Goal: Task Accomplishment & Management: Manage account settings

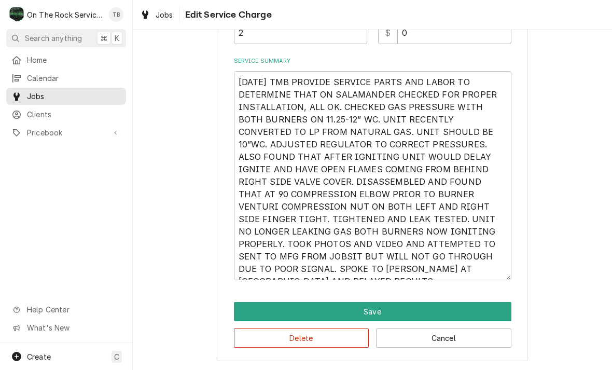
scroll to position [319, 0]
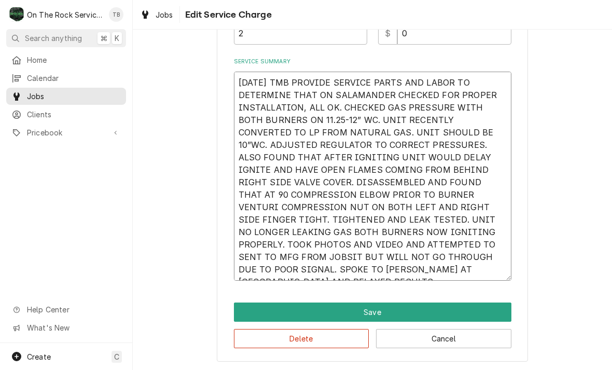
click at [413, 273] on textarea "[DATE] TMB PROVIDE SERVICE PARTS AND LABOR TO DETERMINE THAT ON SALAMANDER CHEC…" at bounding box center [372, 176] width 277 height 209
type textarea "[DATE] TMB PROVIDE SERVICE PARTS AND LABOR TO DETERMINE THAT ON SALAMANDER CHEC…"
type textarea "x"
type textarea "[DATE] TMB PROVIDE SERVICE PARTS AND LABOR TO DETERMINE THAT ON SALAMANDER CHEC…"
type textarea "x"
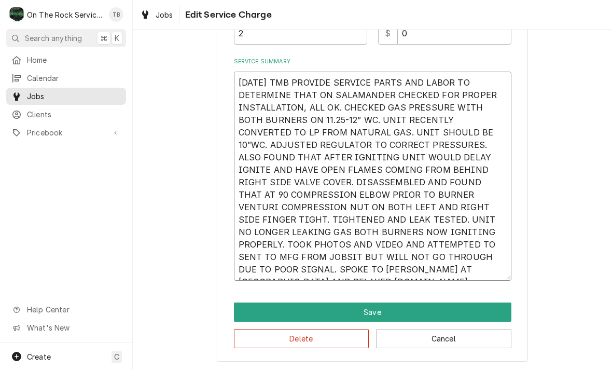
type textarea "[DATE] TMB PROVIDE SERVICE PARTS AND LABOR TO DETERMINE THAT ON SALAMANDER CHEC…"
type textarea "x"
type textarea "[DATE] TMB PROVIDE SERVICE PARTS AND LABOR TO DETERMINE THAT ON SALAMANDER CHEC…"
type textarea "x"
type textarea "[DATE] TMB PROVIDE SERVICE PARTS AND LABOR TO DETERMINE THAT ON SALAMANDER CHEC…"
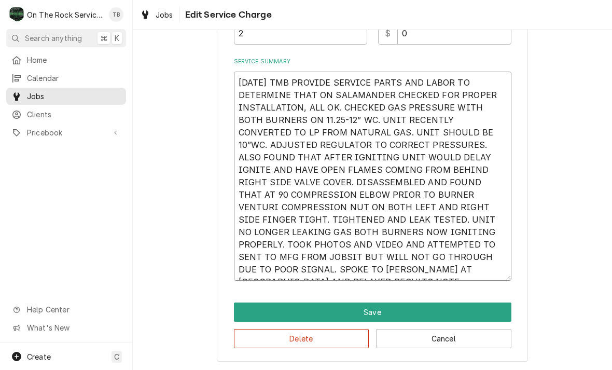
type textarea "x"
type textarea "[DATE] TMB PROVIDE SERVICE PARTS AND LABOR TO DETERMINE THAT ON SALAMANDER CHEC…"
type textarea "x"
type textarea "[DATE] TMB PROVIDE SERVICE PARTS AND LABOR TO DETERMINE THAT ON SALAMANDER CHEC…"
type textarea "x"
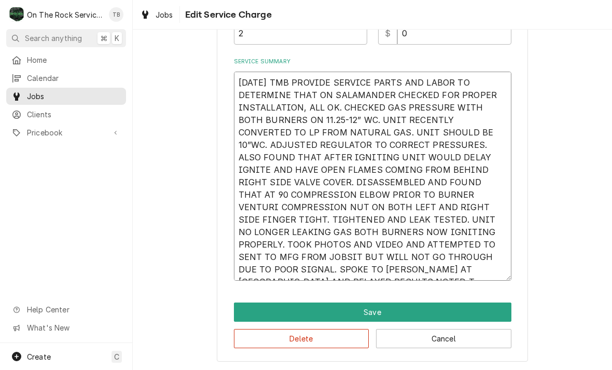
type textarea "[DATE] TMB PROVIDE SERVICE PARTS AND LABOR TO DETERMINE THAT ON SALAMANDER CHEC…"
type textarea "x"
type textarea "[DATE] TMB PROVIDE SERVICE PARTS AND LABOR TO DETERMINE THAT ON SALAMANDER CHEC…"
type textarea "x"
type textarea "[DATE] TMB PROVIDE SERVICE PARTS AND LABOR TO DETERMINE THAT ON SALAMANDER CHEC…"
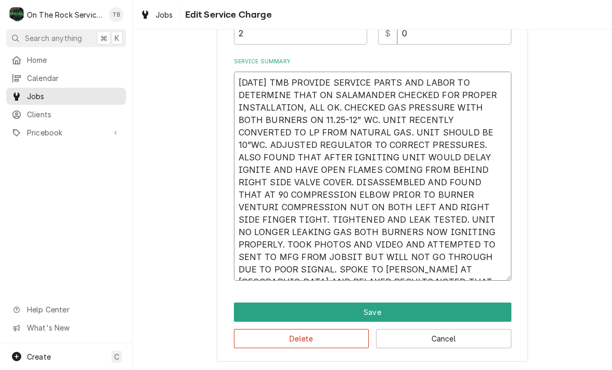
type textarea "x"
type textarea "[DATE] TMB PROVIDE SERVICE PARTS AND LABOR TO DETERMINE THAT ON SALAMANDER CHEC…"
type textarea "x"
type textarea "[DATE] TMB PROVIDE SERVICE PARTS AND LABOR TO DETERMINE THAT ON SALAMANDER CHEC…"
type textarea "x"
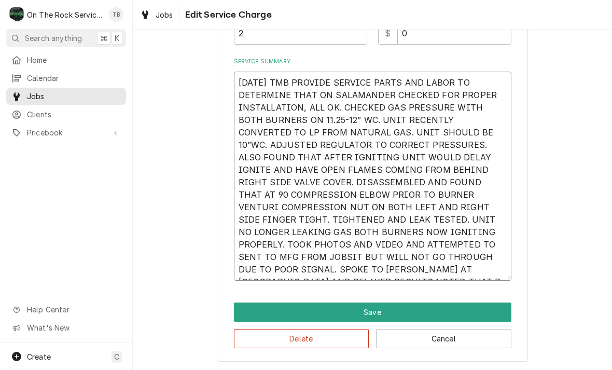
type textarea "[DATE] TMB PROVIDE SERVICE PARTS AND LABOR TO DETERMINE THAT ON SALAMANDER CHEC…"
type textarea "x"
type textarea "[DATE] TMB PROVIDE SERVICE PARTS AND LABOR TO DETERMINE THAT ON SALAMANDER CHEC…"
type textarea "x"
type textarea "[DATE] TMB PROVIDE SERVICE PARTS AND LABOR TO DETERMINE THAT ON SALAMANDER CHEC…"
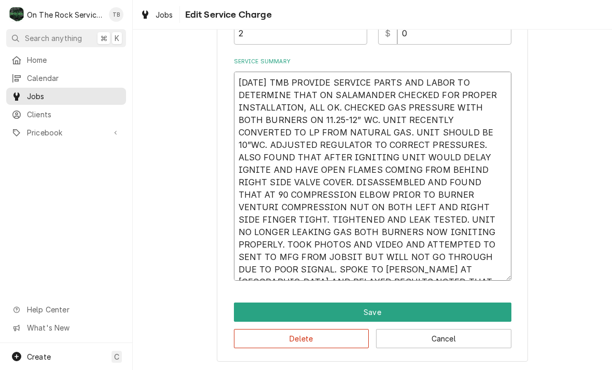
type textarea "x"
type textarea "[DATE] TMB PROVIDE SERVICE PARTS AND LABOR TO DETERMINE THAT ON SALAMANDER CHEC…"
type textarea "x"
type textarea "[DATE] TMB PROVIDE SERVICE PARTS AND LABOR TO DETERMINE THAT ON SALAMANDER CHEC…"
type textarea "x"
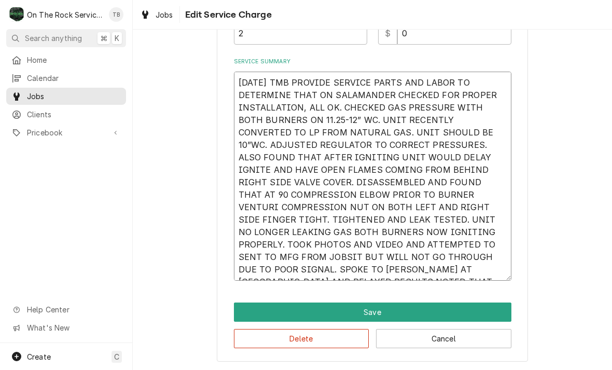
type textarea "[DATE] TMB PROVIDE SERVICE PARTS AND LABOR TO DETERMINE THAT ON SALAMANDER CHEC…"
type textarea "x"
type textarea "[DATE] TMB PROVIDE SERVICE PARTS AND LABOR TO DETERMINE THAT ON SALAMANDER CHEC…"
type textarea "x"
type textarea "[DATE] TMB PROVIDE SERVICE PARTS AND LABOR TO DETERMINE THAT ON SALAMANDER CHEC…"
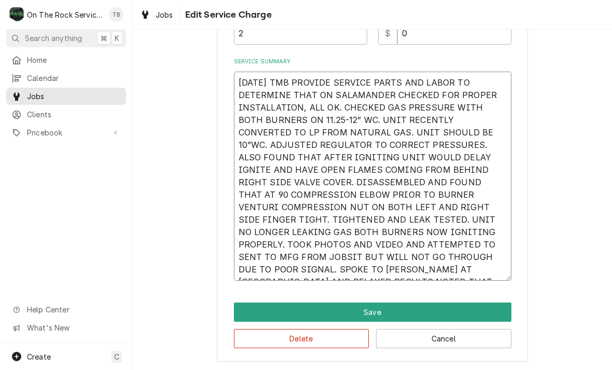
type textarea "x"
type textarea "[DATE] TMB PROVIDE SERVICE PARTS AND LABOR TO DETERMINE THAT ON SALAMANDER CHEC…"
type textarea "x"
type textarea "[DATE] TMB PROVIDE SERVICE PARTS AND LABOR TO DETERMINE THAT ON SALAMANDER CHEC…"
type textarea "x"
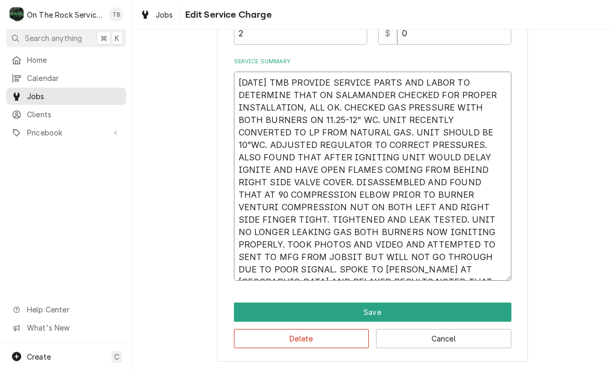
type textarea "[DATE] TMB PROVIDE SERVICE PARTS AND LABOR TO DETERMINE THAT ON SALAMANDER CHEC…"
type textarea "x"
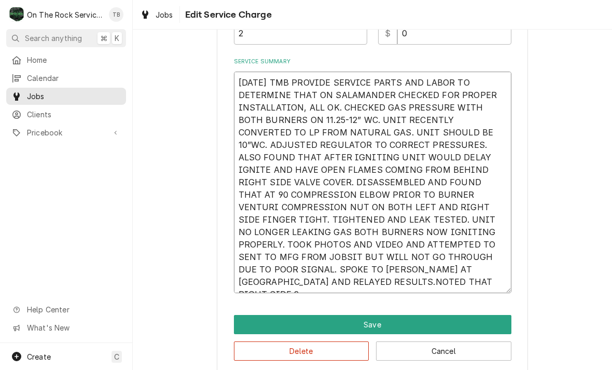
type textarea "[DATE] TMB PROVIDE SERVICE PARTS AND LABOR TO DETERMINE THAT ON SALAMANDER CHEC…"
type textarea "x"
type textarea "[DATE] TMB PROVIDE SERVICE PARTS AND LABOR TO DETERMINE THAT ON SALAMANDER CHEC…"
type textarea "x"
type textarea "[DATE] TMB PROVIDE SERVICE PARTS AND LABOR TO DETERMINE THAT ON SALAMANDER CHEC…"
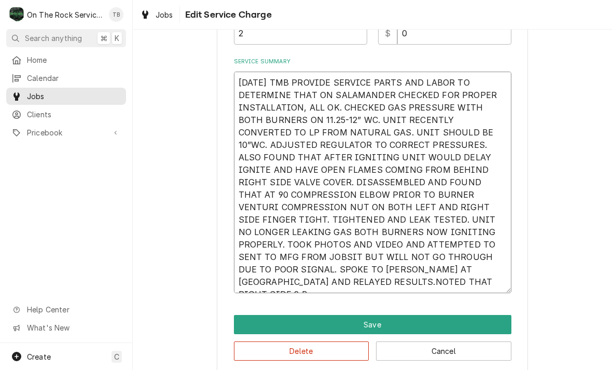
type textarea "x"
type textarea "[DATE] TMB PROVIDE SERVICE PARTS AND LABOR TO DETERMINE THAT ON SALAMANDER CHEC…"
type textarea "x"
type textarea "[DATE] TMB PROVIDE SERVICE PARTS AND LABOR TO DETERMINE THAT ON SALAMANDER CHEC…"
type textarea "x"
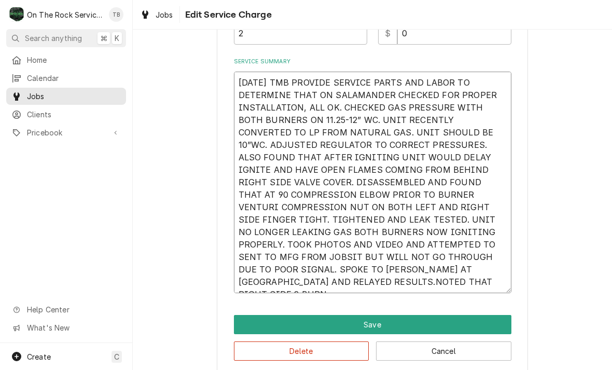
type textarea "[DATE] TMB PROVIDE SERVICE PARTS AND LABOR TO DETERMINE THAT ON SALAMANDER CHEC…"
type textarea "x"
type textarea "[DATE] TMB PROVIDE SERVICE PARTS AND LABOR TO DETERMINE THAT ON SALAMANDER CHEC…"
type textarea "x"
type textarea "[DATE] TMB PROVIDE SERVICE PARTS AND LABOR TO DETERMINE THAT ON SALAMANDER CHEC…"
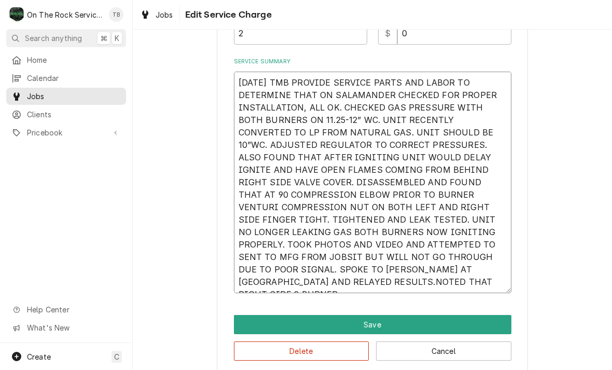
type textarea "x"
type textarea "[DATE] TMB PROVIDE SERVICE PARTS AND LABOR TO DETERMINE THAT ON SALAMANDER CHEC…"
type textarea "x"
type textarea "[DATE] TMB PROVIDE SERVICE PARTS AND LABOR TO DETERMINE THAT ON SALAMANDER CHEC…"
type textarea "x"
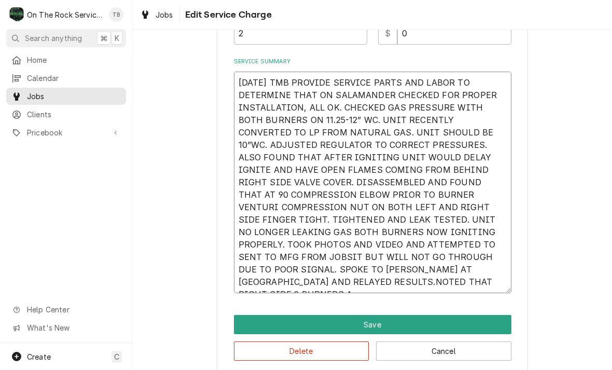
type textarea "[DATE] TMB PROVIDE SERVICE PARTS AND LABOR TO DETERMINE THAT ON SALAMANDER CHEC…"
type textarea "x"
type textarea "[DATE] TMB PROVIDE SERVICE PARTS AND LABOR TO DETERMINE THAT ON SALAMANDER CHEC…"
type textarea "x"
type textarea "[DATE] TMB PROVIDE SERVICE PARTS AND LABOR TO DETERMINE THAT ON SALAMANDER CHEC…"
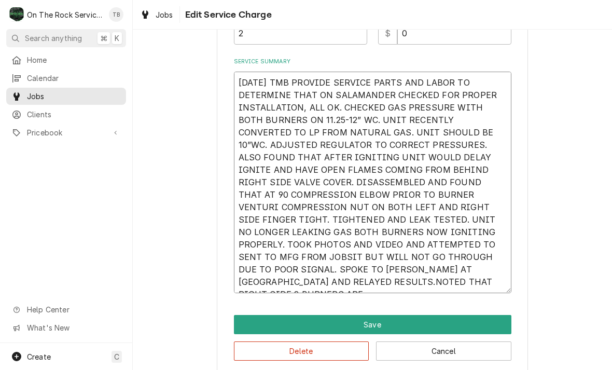
type textarea "x"
type textarea "[DATE] TMB PROVIDE SERVICE PARTS AND LABOR TO DETERMINE THAT ON SALAMANDER CHEC…"
type textarea "x"
type textarea "[DATE] TMB PROVIDE SERVICE PARTS AND LABOR TO DETERMINE THAT ON SALAMANDER CHEC…"
type textarea "x"
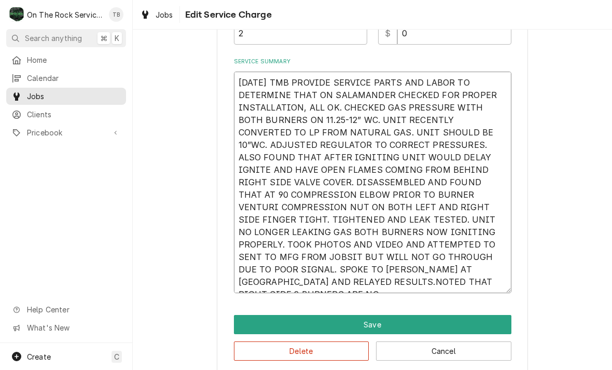
type textarea "[DATE] TMB PROVIDE SERVICE PARTS AND LABOR TO DETERMINE THAT ON SALAMANDER CHEC…"
type textarea "x"
type textarea "[DATE] TMB PROVIDE SERVICE PARTS AND LABOR TO DETERMINE THAT ON SALAMANDER CHEC…"
type textarea "x"
type textarea "[DATE] TMB PROVIDE SERVICE PARTS AND LABOR TO DETERMINE THAT ON SALAMANDER CHEC…"
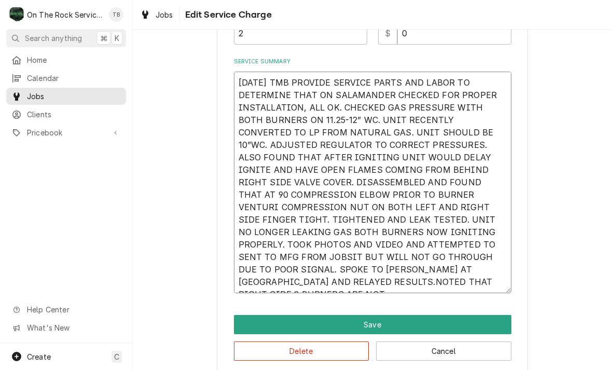
type textarea "x"
type textarea "[DATE] TMB PROVIDE SERVICE PARTS AND LABOR TO DETERMINE THAT ON SALAMANDER CHEC…"
type textarea "x"
type textarea "[DATE] TMB PROVIDE SERVICE PARTS AND LABOR TO DETERMINE THAT ON SALAMANDER CHEC…"
type textarea "x"
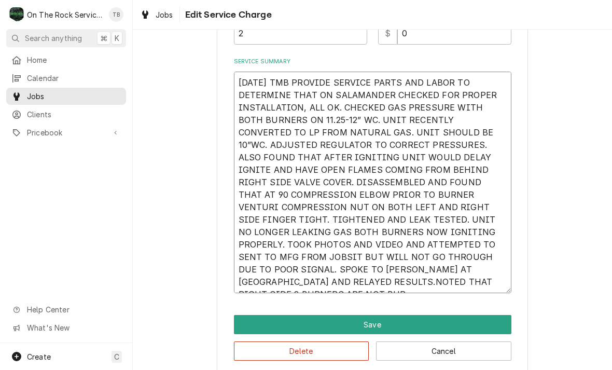
type textarea "[DATE] TMB PROVIDE SERVICE PARTS AND LABOR TO DETERMINE THAT ON SALAMANDER CHEC…"
type textarea "x"
type textarea "[DATE] TMB PROVIDE SERVICE PARTS AND LABOR TO DETERMINE THAT ON SALAMANDER CHEC…"
type textarea "x"
type textarea "[DATE] TMB PROVIDE SERVICE PARTS AND LABOR TO DETERMINE THAT ON SALAMANDER CHEC…"
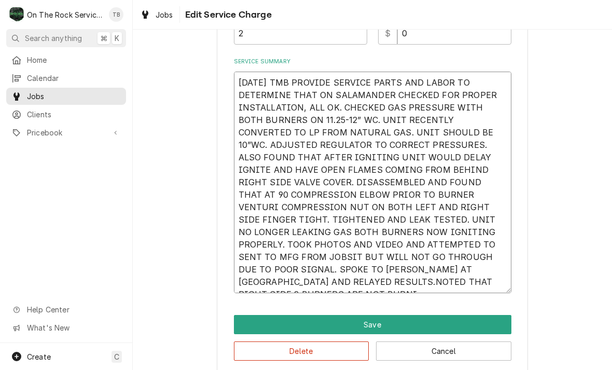
type textarea "x"
type textarea "[DATE] TMB PROVIDE SERVICE PARTS AND LABOR TO DETERMINE THAT ON SALAMANDER CHEC…"
type textarea "x"
type textarea "[DATE] TMB PROVIDE SERVICE PARTS AND LABOR TO DETERMINE THAT ON SALAMANDER CHEC…"
type textarea "x"
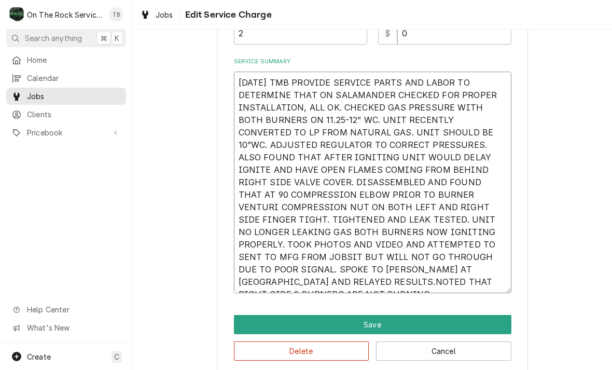
type textarea "[DATE] TMB PROVIDE SERVICE PARTS AND LABOR TO DETERMINE THAT ON SALAMANDER CHEC…"
type textarea "x"
type textarea "[DATE] TMB PROVIDE SERVICE PARTS AND LABOR TO DETERMINE THAT ON SALAMANDER CHEC…"
type textarea "x"
type textarea "[DATE] TMB PROVIDE SERVICE PARTS AND LABOR TO DETERMINE THAT ON SALAMANDER CHEC…"
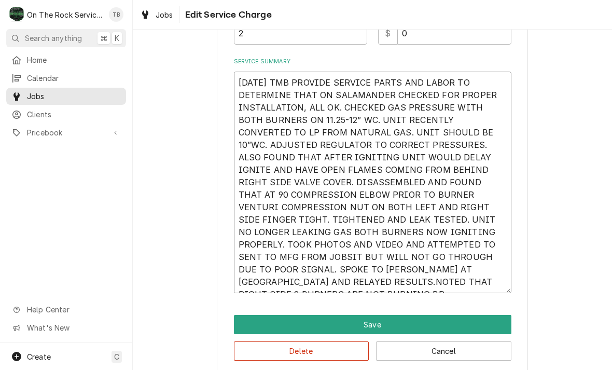
type textarea "x"
type textarea "[DATE] TMB PROVIDE SERVICE PARTS AND LABOR TO DETERMINE THAT ON SALAMANDER CHEC…"
type textarea "x"
type textarea "[DATE] TMB PROVIDE SERVICE PARTS AND LABOR TO DETERMINE THAT ON SALAMANDER CHEC…"
type textarea "x"
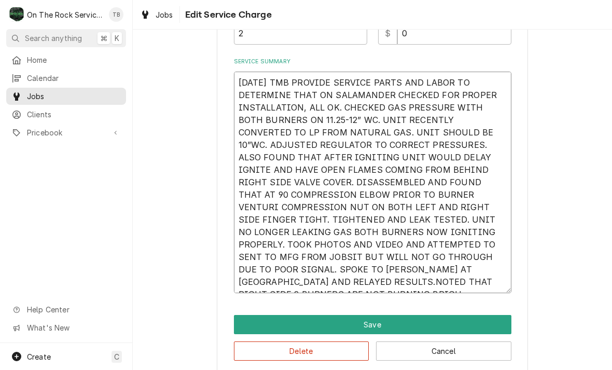
type textarea "[DATE] TMB PROVIDE SERVICE PARTS AND LABOR TO DETERMINE THAT ON SALAMANDER CHEC…"
type textarea "x"
type textarea "[DATE] TMB PROVIDE SERVICE PARTS AND LABOR TO DETERMINE THAT ON SALAMANDER CHEC…"
type textarea "x"
type textarea "[DATE] TMB PROVIDE SERVICE PARTS AND LABOR TO DETERMINE THAT ON SALAMANDER CHEC…"
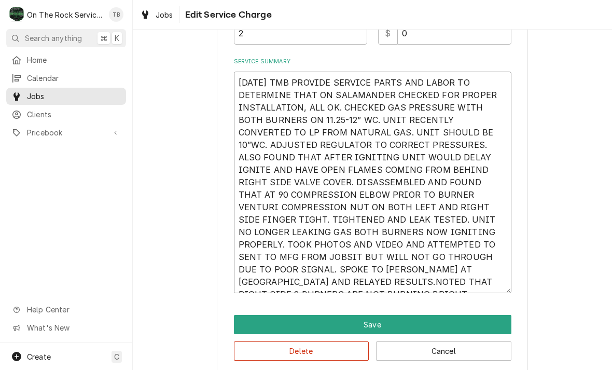
type textarea "x"
type textarea "[DATE] TMB PROVIDE SERVICE PARTS AND LABOR TO DETERMINE THAT ON SALAMANDER CHEC…"
type textarea "x"
type textarea "[DATE] TMB PROVIDE SERVICE PARTS AND LABOR TO DETERMINE THAT ON SALAMANDER CHEC…"
type textarea "x"
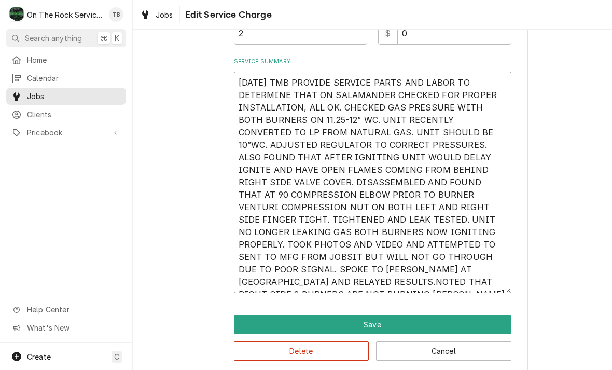
type textarea "[DATE] TMB PROVIDE SERVICE PARTS AND LABOR TO DETERMINE THAT ON SALAMANDER CHEC…"
type textarea "x"
type textarea "[DATE] TMB PROVIDE SERVICE PARTS AND LABOR TO DETERMINE THAT ON SALAMANDER CHEC…"
type textarea "x"
type textarea "[DATE] TMB PROVIDE SERVICE PARTS AND LABOR TO DETERMINE THAT ON SALAMANDER CHEC…"
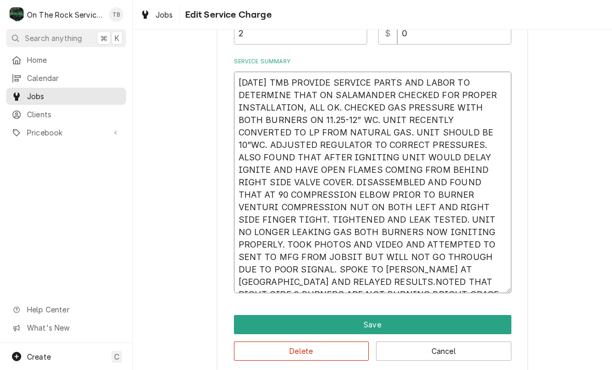
type textarea "x"
type textarea "[DATE] TMB PROVIDE SERVICE PARTS AND LABOR TO DETERMINE THAT ON SALAMANDER CHEC…"
type textarea "x"
type textarea "[DATE] TMB PROVIDE SERVICE PARTS AND LABOR TO DETERMINE THAT ON SALAMANDER CHEC…"
type textarea "x"
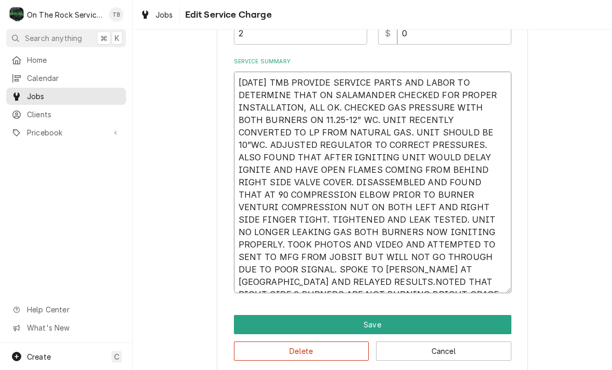
type textarea "[DATE] TMB PROVIDE SERVICE PARTS AND LABOR TO DETERMINE THAT ON SALAMANDER CHEC…"
type textarea "x"
type textarea "[DATE] TMB PROVIDE SERVICE PARTS AND LABOR TO DETERMINE THAT ON SALAMANDER CHEC…"
type textarea "x"
type textarea "[DATE] TMB PROVIDE SERVICE PARTS AND LABOR TO DETERMINE THAT ON SALAMANDER CHEC…"
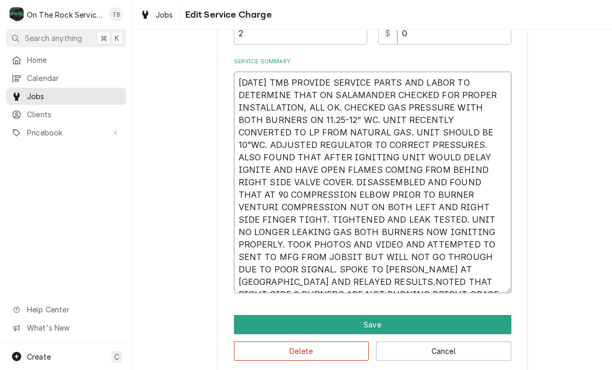
type textarea "x"
type textarea "[DATE] TMB PROVIDE SERVICE PARTS AND LABOR TO DETERMINE THAT ON SALAMANDER CHEC…"
type textarea "x"
type textarea "[DATE] TMB PROVIDE SERVICE PARTS AND LABOR TO DETERMINE THAT ON SALAMANDER CHEC…"
type textarea "x"
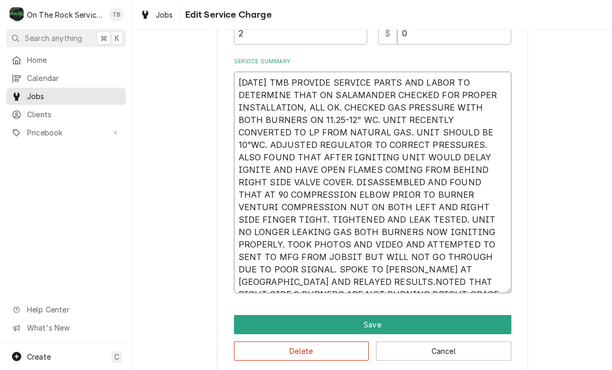
type textarea "[DATE] TMB PROVIDE SERVICE PARTS AND LABOR TO DETERMINE THAT ON SALAMANDER CHEC…"
type textarea "x"
type textarea "[DATE] TMB PROVIDE SERVICE PARTS AND LABOR TO DETERMINE THAT ON SALAMANDER CHEC…"
type textarea "x"
type textarea "[DATE] TMB PROVIDE SERVICE PARTS AND LABOR TO DETERMINE THAT ON SALAMANDER CHEC…"
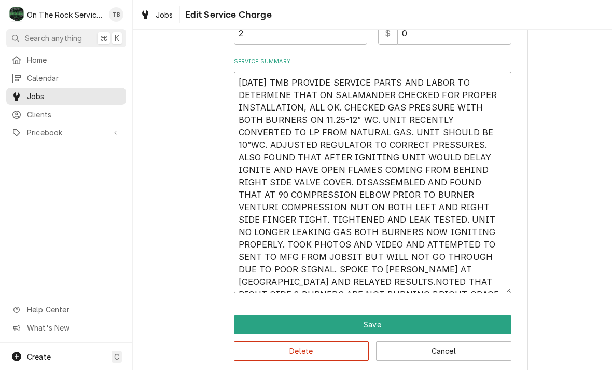
type textarea "x"
type textarea "[DATE] TMB PROVIDE SERVICE PARTS AND LABOR TO DETERMINE THAT ON SALAMANDER CHEC…"
type textarea "x"
type textarea "[DATE] TMB PROVIDE SERVICE PARTS AND LABOR TO DETERMINE THAT ON SALAMANDER CHEC…"
type textarea "x"
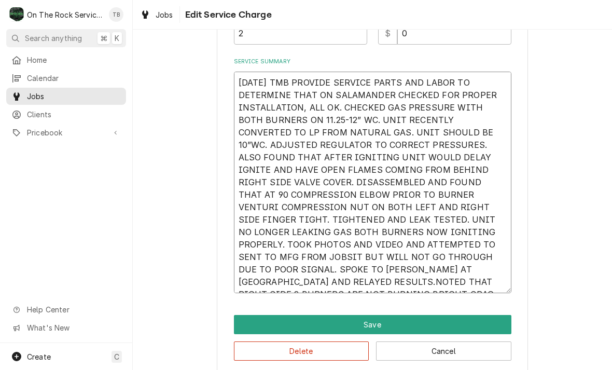
type textarea "[DATE] TMB PROVIDE SERVICE PARTS AND LABOR TO DETERMINE THAT ON SALAMANDER CHEC…"
type textarea "x"
type textarea "[DATE] TMB PROVIDE SERVICE PARTS AND LABOR TO DETERMINE THAT ON SALAMANDER CHEC…"
type textarea "x"
type textarea "[DATE] TMB PROVIDE SERVICE PARTS AND LABOR TO DETERMINE THAT ON SALAMANDER CHEC…"
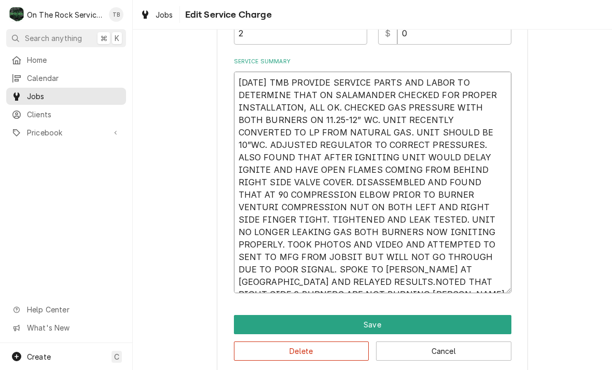
type textarea "x"
type textarea "[DATE] TMB PROVIDE SERVICE PARTS AND LABOR TO DETERMINE THAT ON SALAMANDER CHEC…"
type textarea "x"
type textarea "[DATE] TMB PROVIDE SERVICE PARTS AND LABOR TO DETERMINE THAT ON SALAMANDER CHEC…"
type textarea "x"
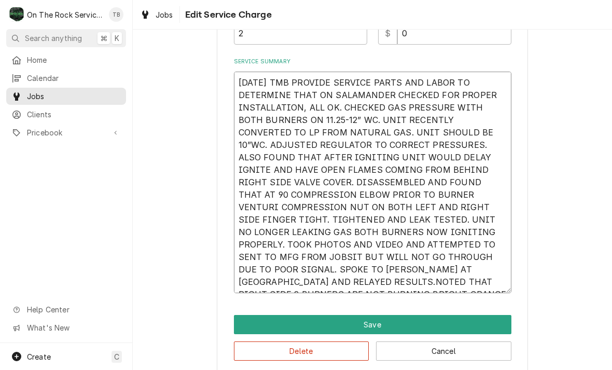
type textarea "[DATE] TMB PROVIDE SERVICE PARTS AND LABOR TO DETERMINE THAT ON SALAMANDER CHEC…"
type textarea "x"
type textarea "[DATE] TMB PROVIDE SERVICE PARTS AND LABOR TO DETERMINE THAT ON SALAMANDER CHEC…"
type textarea "x"
type textarea "[DATE] TMB PROVIDE SERVICE PARTS AND LABOR TO DETERMINE THAT ON SALAMANDER CHEC…"
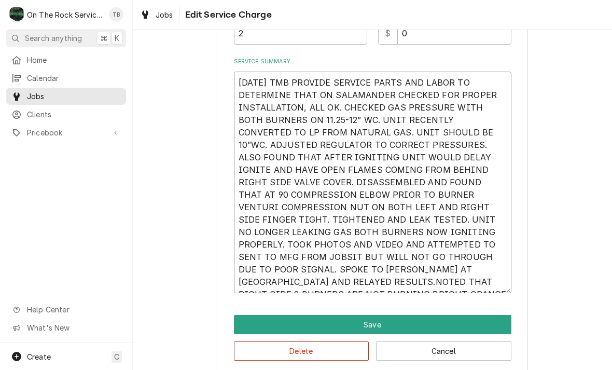
type textarea "x"
type textarea "[DATE] TMB PROVIDE SERVICE PARTS AND LABOR TO DETERMINE THAT ON SALAMANDER CHEC…"
type textarea "x"
type textarea "[DATE] TMB PROVIDE SERVICE PARTS AND LABOR TO DETERMINE THAT ON SALAMANDER CHEC…"
type textarea "x"
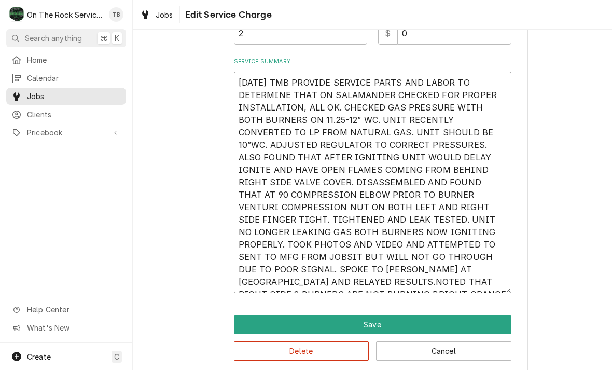
type textarea "[DATE] TMB PROVIDE SERVICE PARTS AND LABOR TO DETERMINE THAT ON SALAMANDER CHEC…"
type textarea "x"
type textarea "[DATE] TMB PROVIDE SERVICE PARTS AND LABOR TO DETERMINE THAT ON SALAMANDER CHEC…"
type textarea "x"
type textarea "[DATE] TMB PROVIDE SERVICE PARTS AND LABOR TO DETERMINE THAT ON SALAMANDER CHEC…"
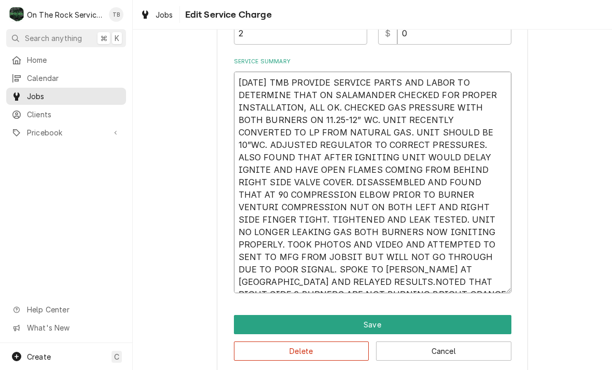
type textarea "x"
type textarea "[DATE] TMB PROVIDE SERVICE PARTS AND LABOR TO DETERMINE THAT ON SALAMANDER CHEC…"
type textarea "x"
type textarea "[DATE] TMB PROVIDE SERVICE PARTS AND LABOR TO DETERMINE THAT ON SALAMANDER CHEC…"
type textarea "x"
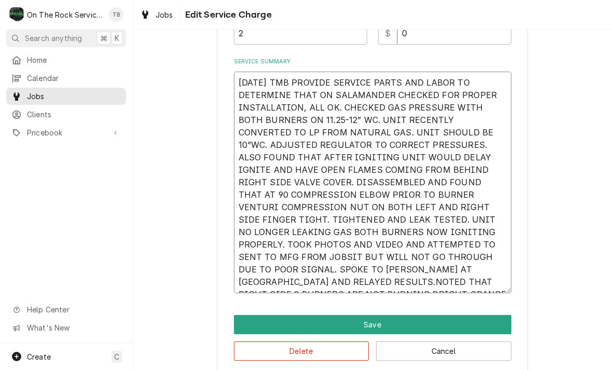
type textarea "[DATE] TMB PROVIDE SERVICE PARTS AND LABOR TO DETERMINE THAT ON SALAMANDER CHEC…"
type textarea "x"
type textarea "[DATE] TMB PROVIDE SERVICE PARTS AND LABOR TO DETERMINE THAT ON SALAMANDER CHEC…"
type textarea "x"
type textarea "[DATE] TMB PROVIDE SERVICE PARTS AND LABOR TO DETERMINE THAT ON SALAMANDER CHEC…"
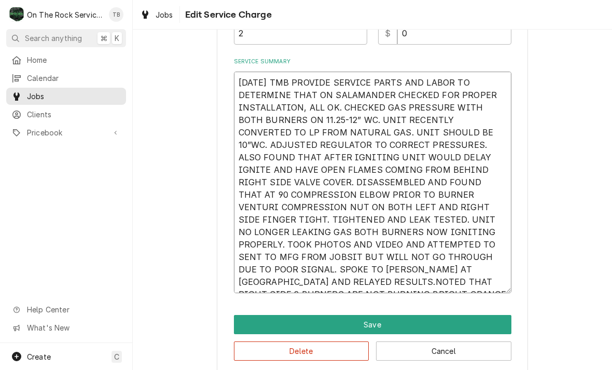
type textarea "x"
type textarea "[DATE] TMB PROVIDE SERVICE PARTS AND LABOR TO DETERMINE THAT ON SALAMANDER CHEC…"
type textarea "x"
type textarea "[DATE] TMB PROVIDE SERVICE PARTS AND LABOR TO DETERMINE THAT ON SALAMANDER CHEC…"
type textarea "x"
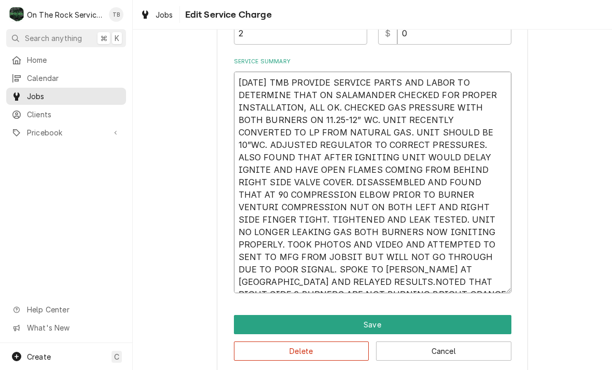
type textarea "[DATE] TMB PROVIDE SERVICE PARTS AND LABOR TO DETERMINE THAT ON SALAMANDER CHEC…"
type textarea "x"
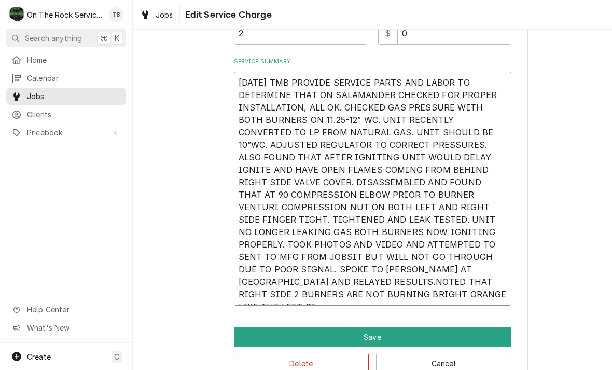
type textarea "[DATE] TMB PROVIDE SERVICE PARTS AND LABOR TO DETERMINE THAT ON SALAMANDER CHEC…"
type textarea "x"
type textarea "[DATE] TMB PROVIDE SERVICE PARTS AND LABOR TO DETERMINE THAT ON SALAMANDER CHEC…"
type textarea "x"
type textarea "[DATE] TMB PROVIDE SERVICE PARTS AND LABOR TO DETERMINE THAT ON SALAMANDER CHEC…"
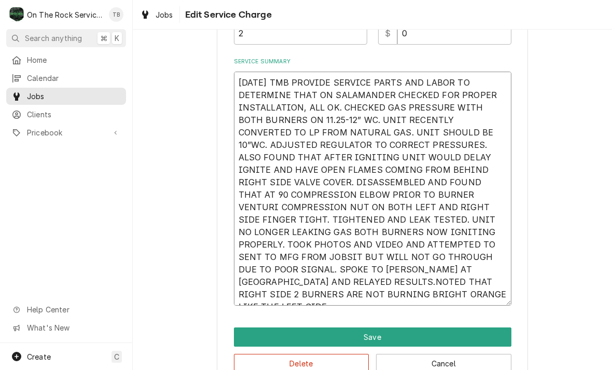
type textarea "x"
type textarea "[DATE] TMB PROVIDE SERVICE PARTS AND LABOR TO DETERMINE THAT ON SALAMANDER CHEC…"
type textarea "x"
type textarea "[DATE] TMB PROVIDE SERVICE PARTS AND LABOR TO DETERMINE THAT ON SALAMANDER CHEC…"
type textarea "x"
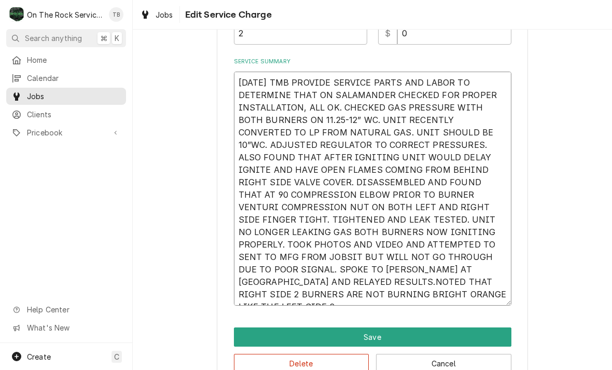
type textarea "[DATE] TMB PROVIDE SERVICE PARTS AND LABOR TO DETERMINE THAT ON SALAMANDER CHEC…"
type textarea "x"
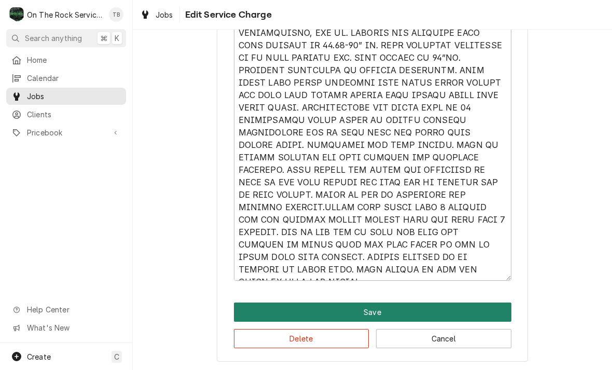
click at [367, 313] on button "Save" at bounding box center [372, 311] width 277 height 19
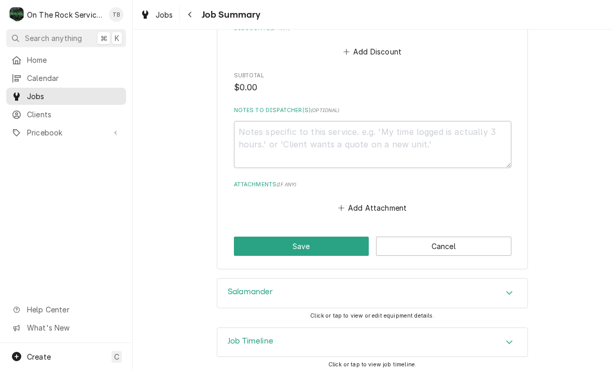
scroll to position [842, 0]
click at [369, 203] on button "Add Attachment" at bounding box center [372, 208] width 73 height 15
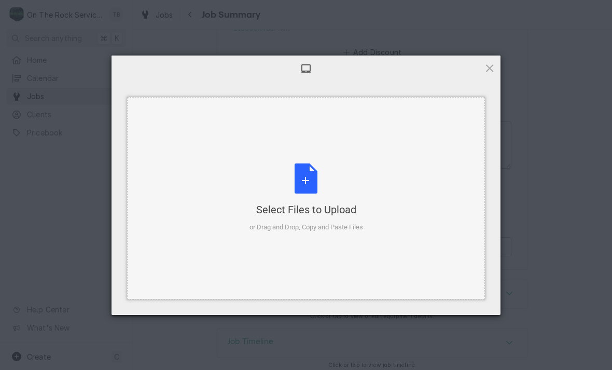
click at [310, 181] on div "Select Files to Upload or Drag and Drop, Copy and Paste Files" at bounding box center [306, 197] width 114 height 69
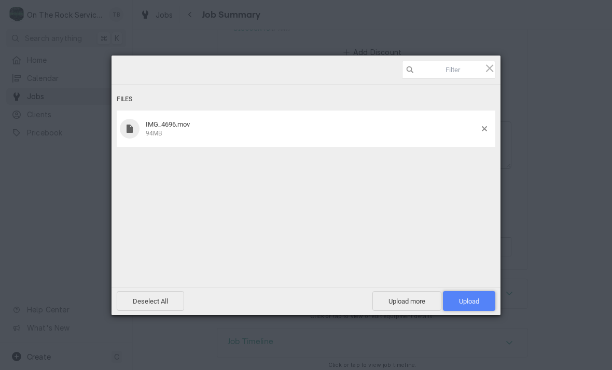
click at [466, 300] on span "Upload 1" at bounding box center [469, 301] width 20 height 8
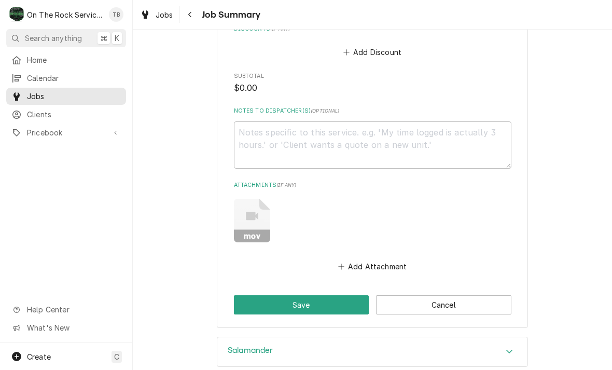
click at [255, 297] on button "Save" at bounding box center [301, 304] width 135 height 19
